Goal: Information Seeking & Learning: Find specific page/section

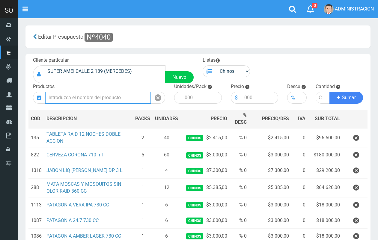
scroll to position [64, 0]
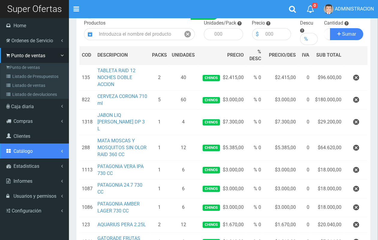
click at [20, 149] on span "Catálogo" at bounding box center [22, 151] width 19 height 6
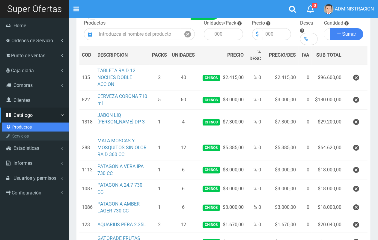
click at [24, 127] on link "Productos" at bounding box center [35, 127] width 67 height 9
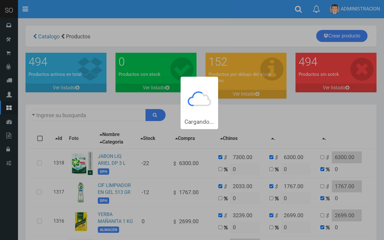
click at [100, 115] on div "Cargando..." at bounding box center [192, 64] width 384 height 129
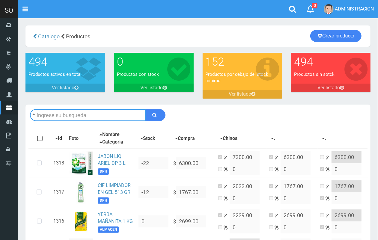
click at [101, 117] on input "text" at bounding box center [88, 115] width 116 height 12
type input "raid"
click at [145, 109] on button "submit" at bounding box center [155, 115] width 20 height 12
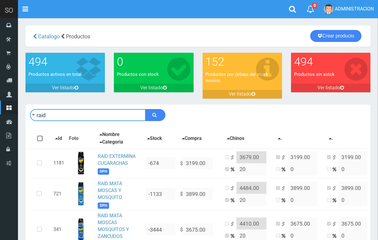
click at [74, 114] on input "raid" at bounding box center [88, 115] width 116 height 12
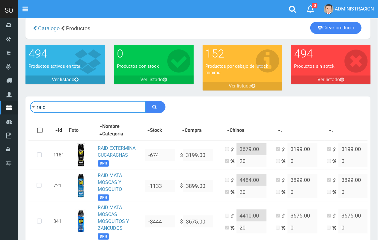
scroll to position [13, 0]
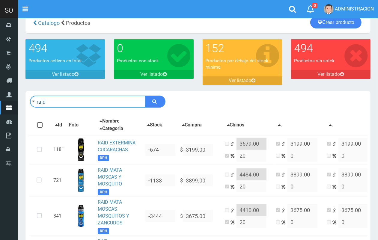
drag, startPoint x: 78, startPoint y: 99, endPoint x: 19, endPoint y: 99, distance: 59.1
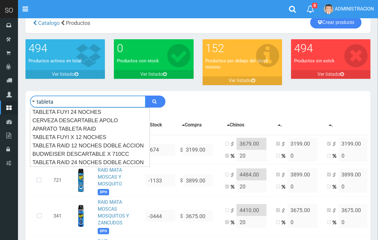
type input "tableta"
click at [145, 96] on button "submit" at bounding box center [155, 102] width 20 height 12
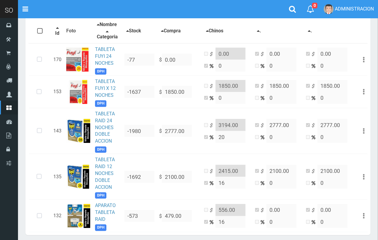
scroll to position [113, 0]
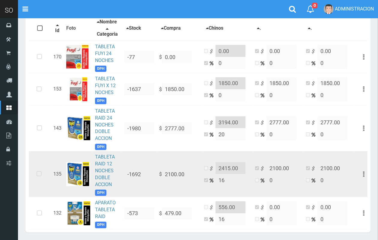
click at [160, 179] on td "$ 2100.00" at bounding box center [179, 174] width 45 height 46
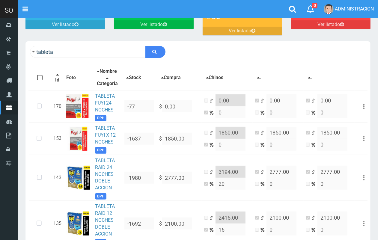
scroll to position [39, 0]
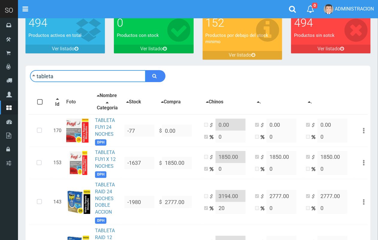
drag, startPoint x: 76, startPoint y: 76, endPoint x: 18, endPoint y: 76, distance: 57.6
click at [18, 76] on section "× Titulo del Msj texto Mas Texto Cancelar Aceptar [GEOGRAPHIC_DATA] 152" at bounding box center [198, 149] width 360 height 341
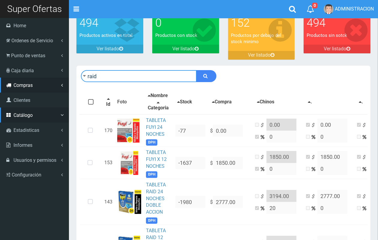
type input "raid"
click at [196, 70] on button "submit" at bounding box center [206, 76] width 20 height 12
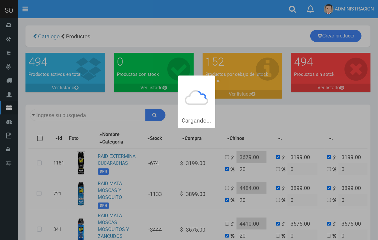
type input "raid"
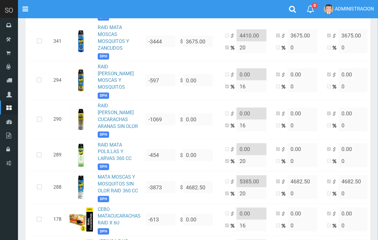
scroll to position [210, 0]
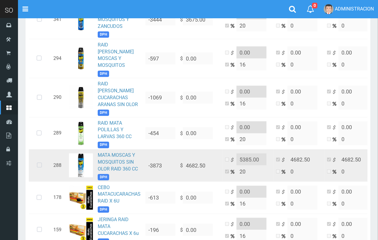
click at [98, 150] on td "MATA MOSCAS Y MOSQUITOS SIN OLOR RAID 360 CC DPH" at bounding box center [119, 166] width 48 height 32
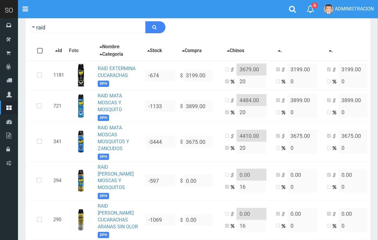
scroll to position [0, 0]
